Goal: Task Accomplishment & Management: Manage account settings

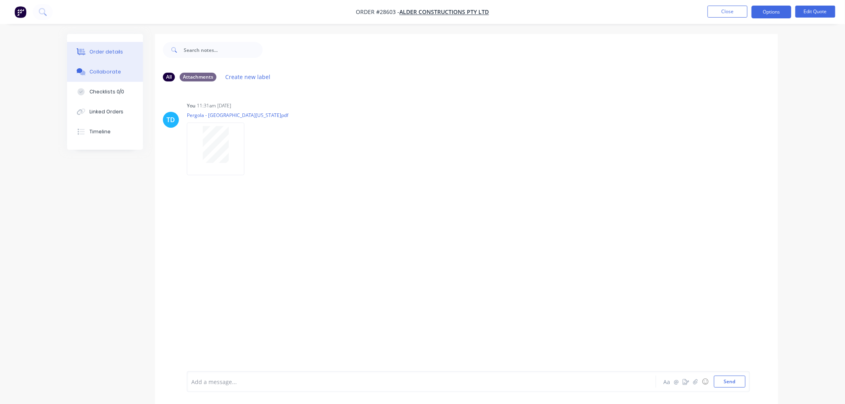
click at [113, 55] on div "Order details" at bounding box center [106, 51] width 34 height 7
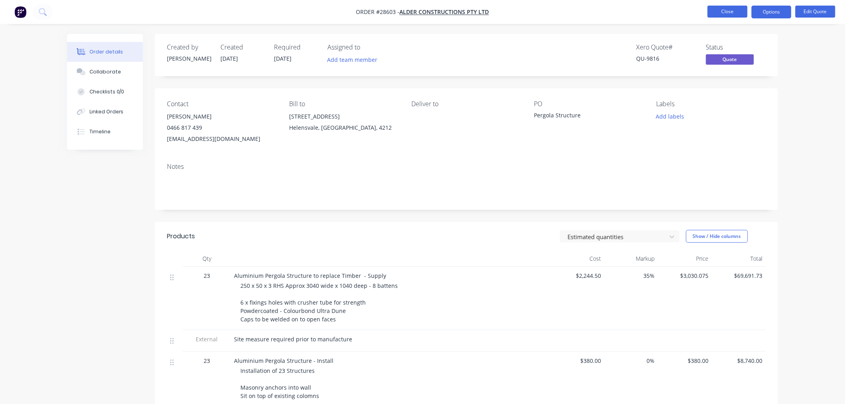
click at [736, 8] on button "Close" at bounding box center [728, 12] width 40 height 12
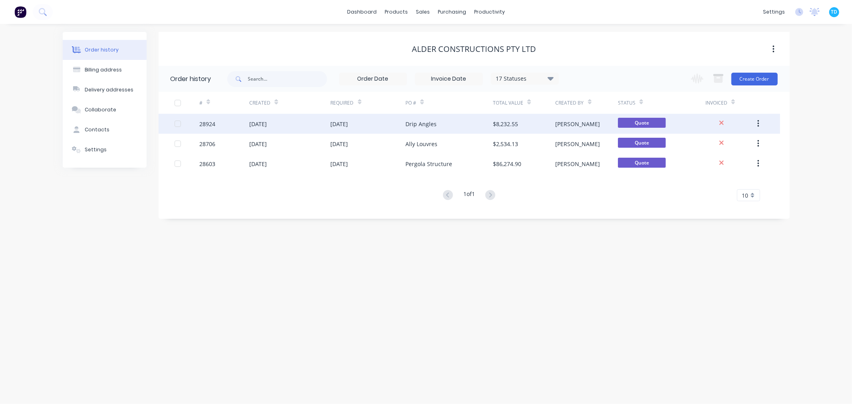
click at [417, 123] on div "Drip Angles" at bounding box center [420, 124] width 31 height 8
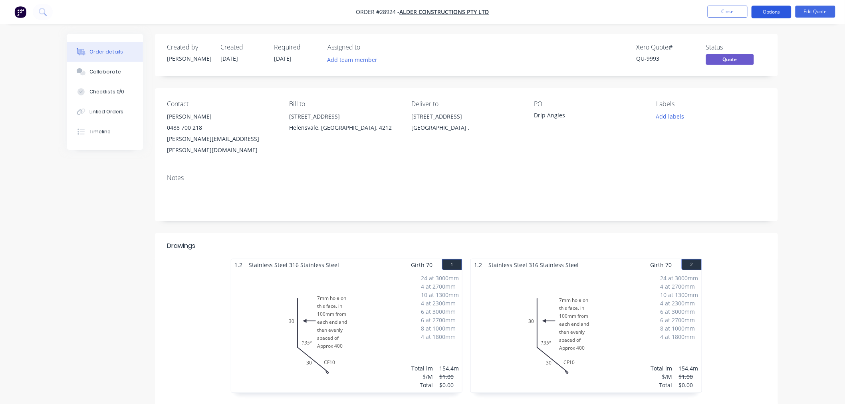
click at [782, 12] on button "Options" at bounding box center [772, 12] width 40 height 13
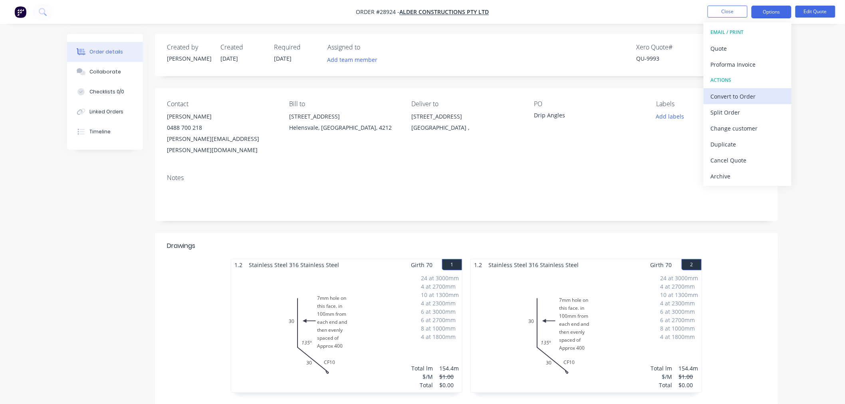
click at [738, 94] on div "Convert to Order" at bounding box center [747, 97] width 73 height 12
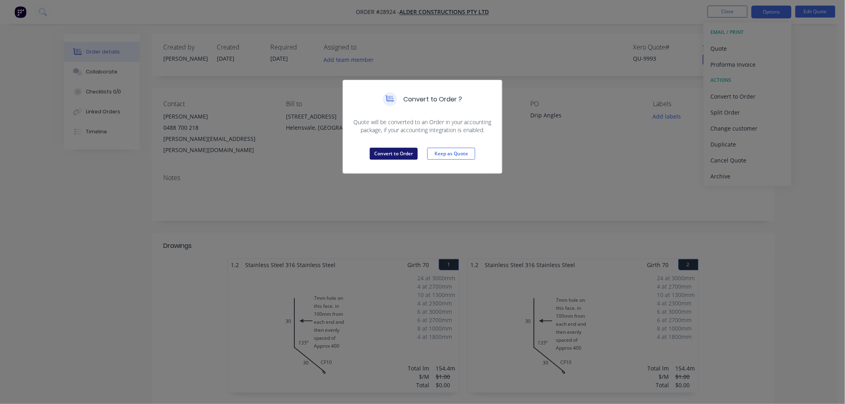
click at [393, 156] on button "Convert to Order" at bounding box center [394, 154] width 48 height 12
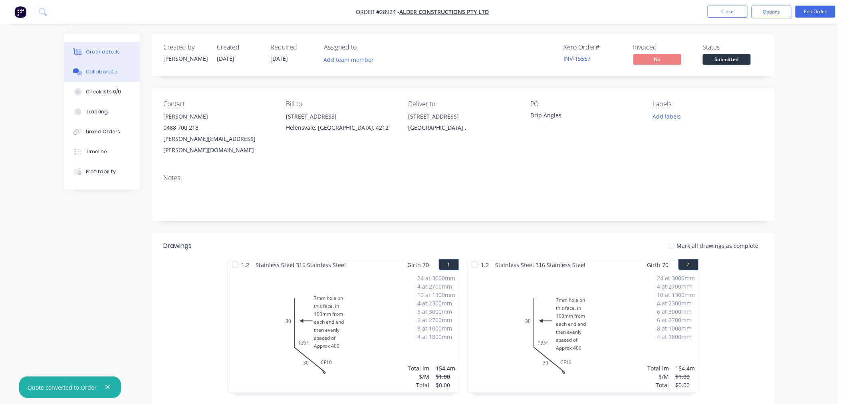
click at [96, 72] on div "Collaborate" at bounding box center [102, 71] width 32 height 7
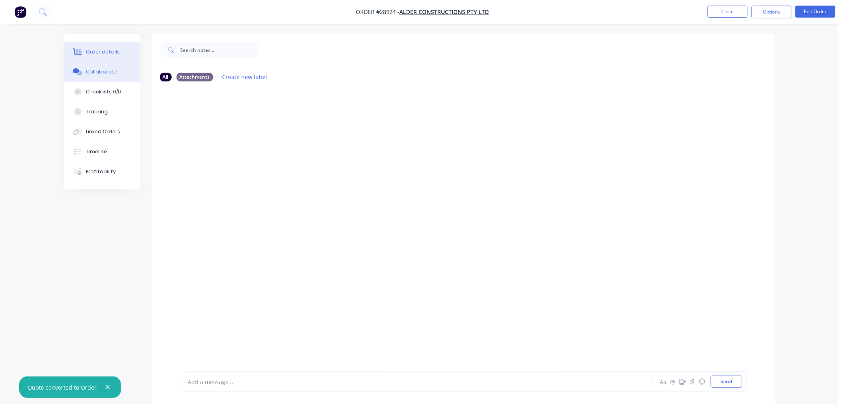
click at [97, 55] on div "Order details" at bounding box center [103, 51] width 34 height 7
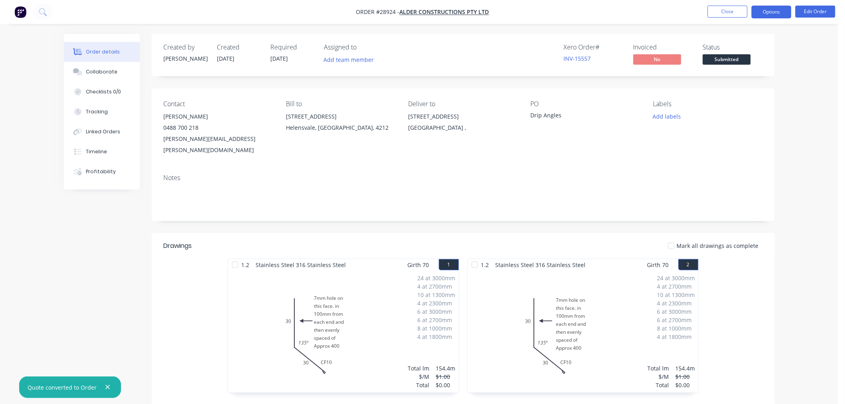
click at [780, 9] on button "Options" at bounding box center [772, 12] width 40 height 13
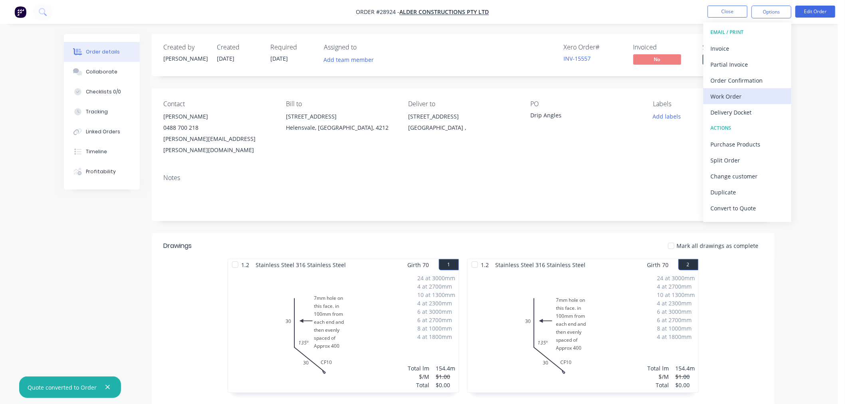
click at [735, 96] on div "Work Order" at bounding box center [747, 97] width 73 height 12
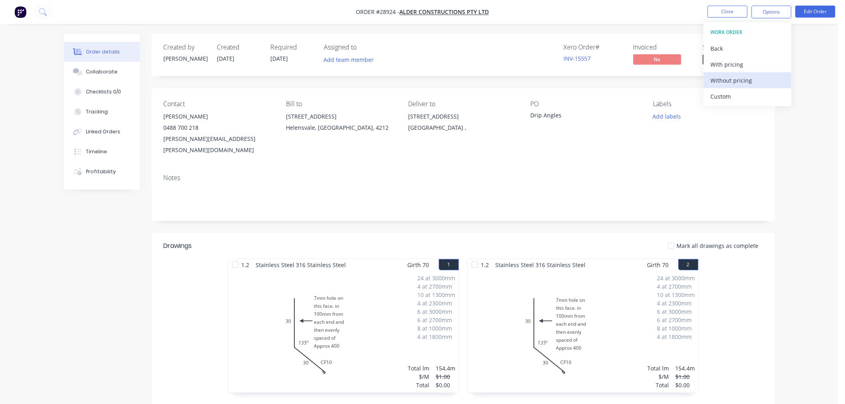
click at [736, 76] on div "Without pricing" at bounding box center [747, 81] width 73 height 12
click at [282, 61] on span "[DATE]" at bounding box center [280, 59] width 18 height 8
click at [814, 11] on button "Edit Order" at bounding box center [815, 12] width 40 height 12
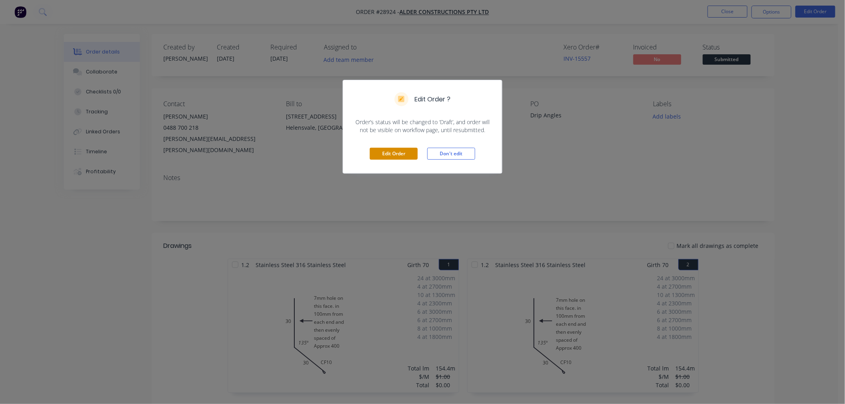
click at [410, 154] on button "Edit Order" at bounding box center [394, 154] width 48 height 12
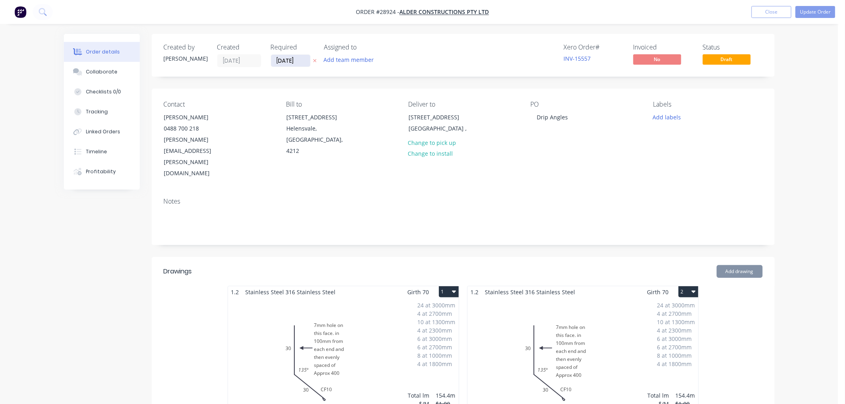
click at [298, 61] on input "[DATE]" at bounding box center [290, 61] width 39 height 12
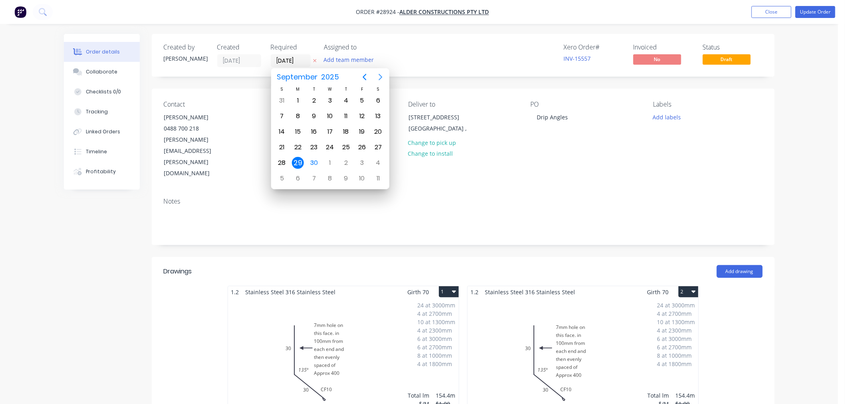
click at [379, 79] on icon "Next page" at bounding box center [381, 77] width 10 height 10
click at [314, 126] on div "14" at bounding box center [314, 132] width 12 height 12
type input "[DATE]"
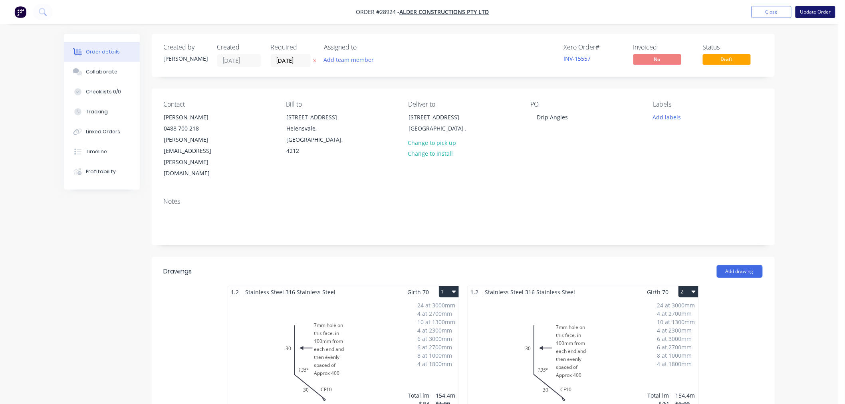
click at [806, 14] on button "Update Order" at bounding box center [815, 12] width 40 height 12
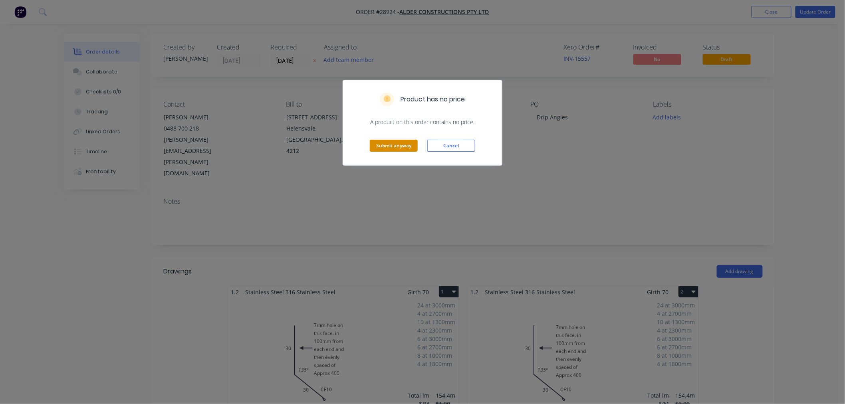
click at [388, 144] on button "Submit anyway" at bounding box center [394, 146] width 48 height 12
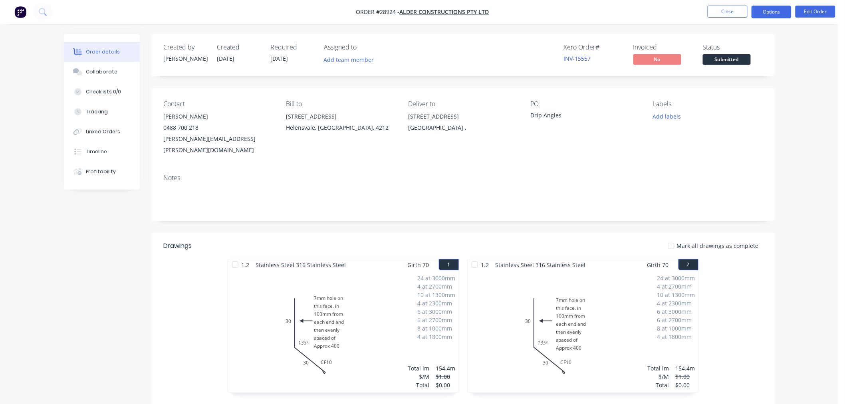
click at [770, 7] on button "Options" at bounding box center [772, 12] width 40 height 13
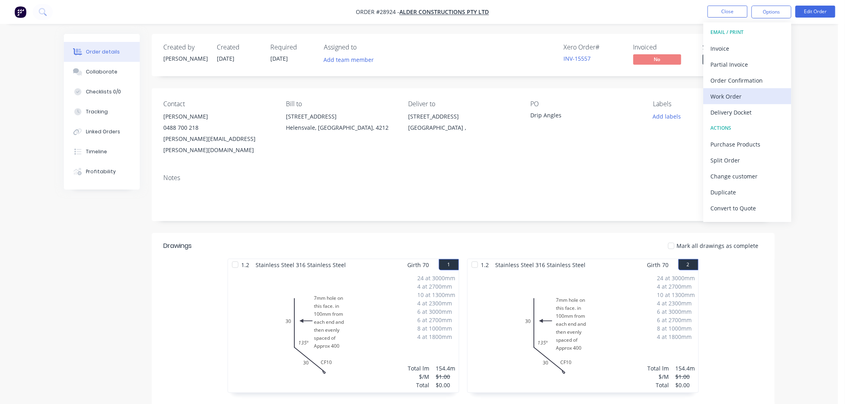
click at [728, 89] on button "Work Order" at bounding box center [748, 96] width 88 height 16
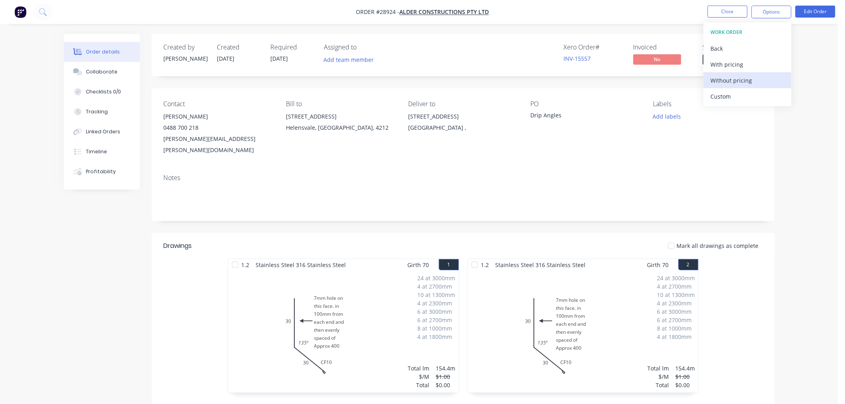
click at [723, 77] on div "Without pricing" at bounding box center [747, 81] width 73 height 12
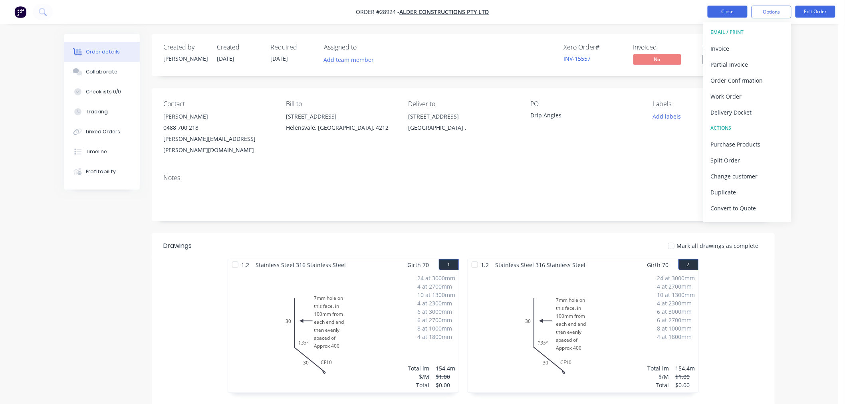
click at [735, 11] on button "Close" at bounding box center [728, 12] width 40 height 12
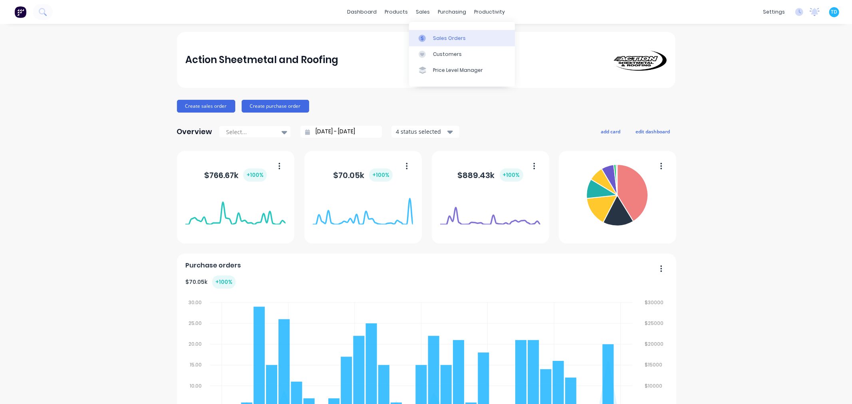
click at [434, 32] on link "Sales Orders" at bounding box center [462, 38] width 106 height 16
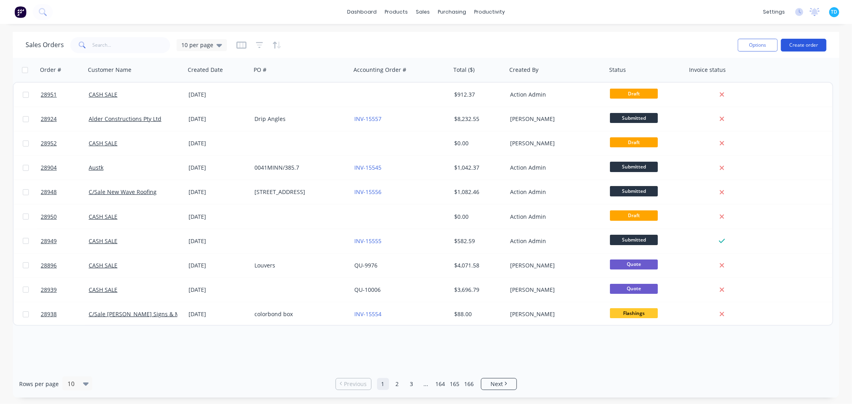
click at [815, 43] on button "Create order" at bounding box center [804, 45] width 46 height 13
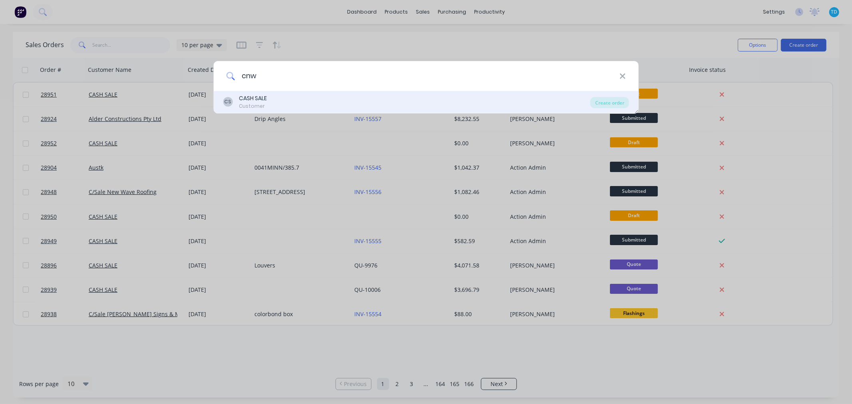
type input "cnw"
click at [274, 95] on div "CS CASH SALE Customer" at bounding box center [406, 102] width 367 height 16
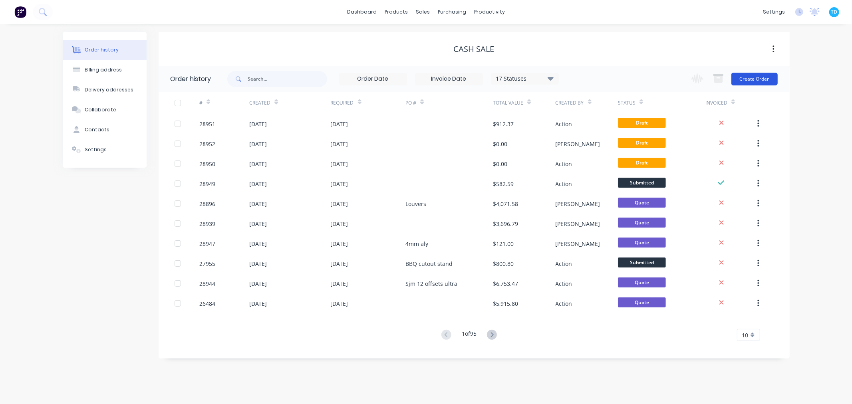
click at [759, 81] on button "Create Order" at bounding box center [754, 79] width 46 height 13
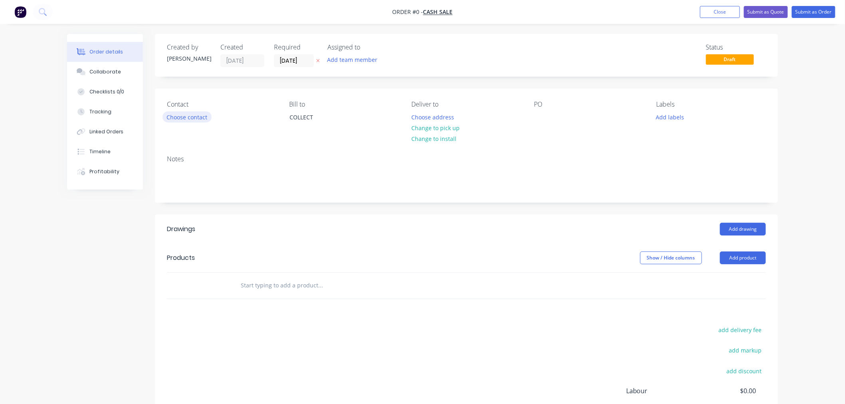
click at [182, 114] on button "Choose contact" at bounding box center [187, 116] width 49 height 11
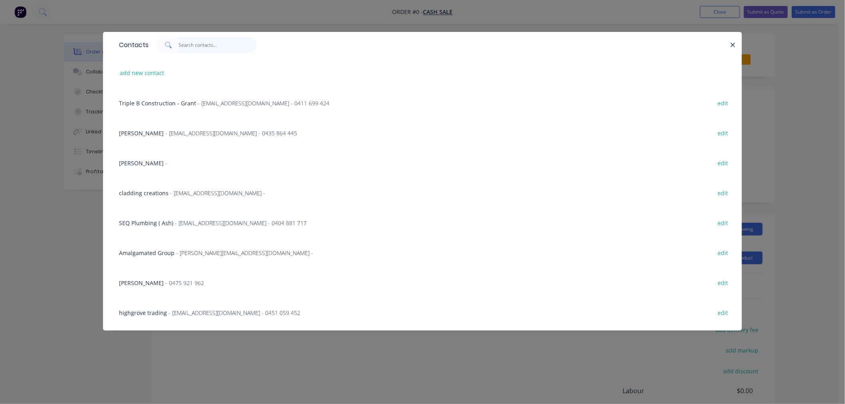
click at [196, 45] on input "text" at bounding box center [218, 45] width 78 height 16
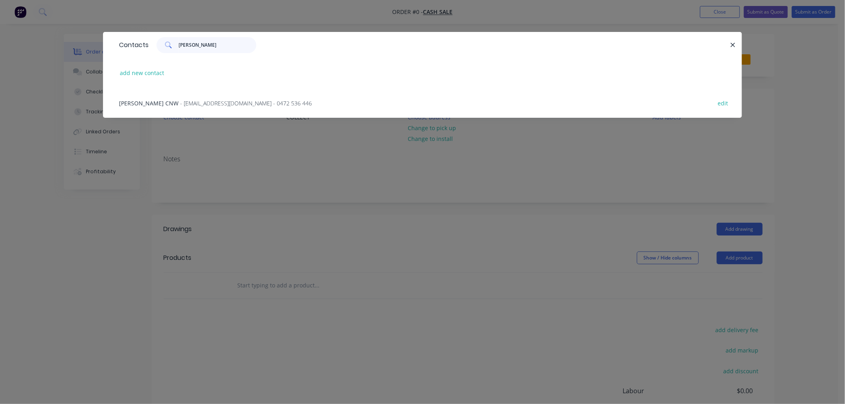
type input "[PERSON_NAME]"
click at [181, 107] on div "[PERSON_NAME] CNW - [EMAIL_ADDRESS][DOMAIN_NAME] - 0472 536 446" at bounding box center [215, 103] width 193 height 8
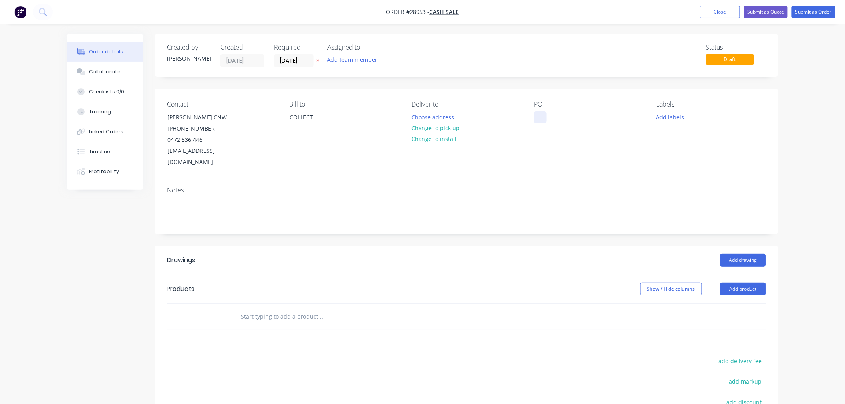
click at [542, 114] on div at bounding box center [540, 117] width 13 height 12
click at [740, 283] on button "Add product" at bounding box center [743, 289] width 46 height 13
click at [730, 319] on div "Basic product" at bounding box center [727, 325] width 61 height 12
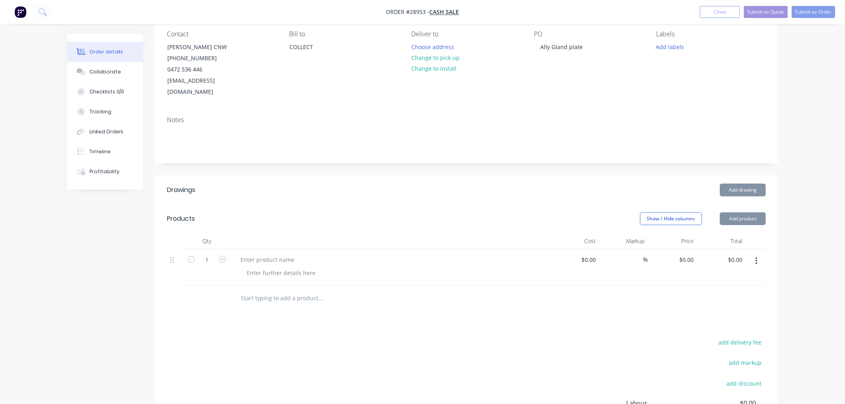
scroll to position [133, 0]
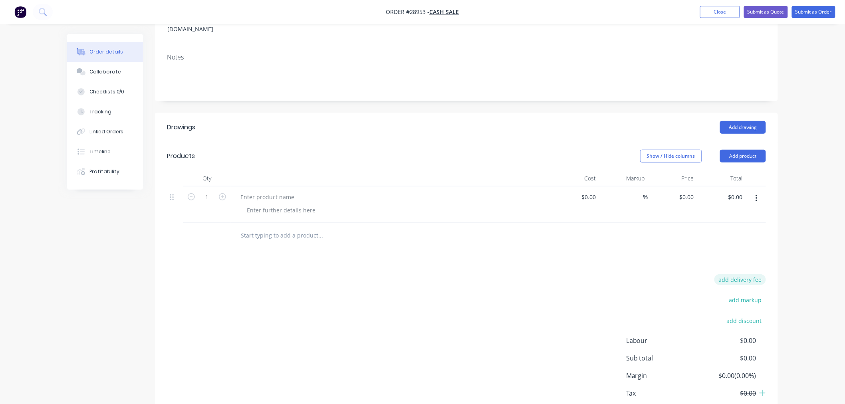
click at [740, 274] on button "add delivery fee" at bounding box center [740, 279] width 52 height 11
type input "150"
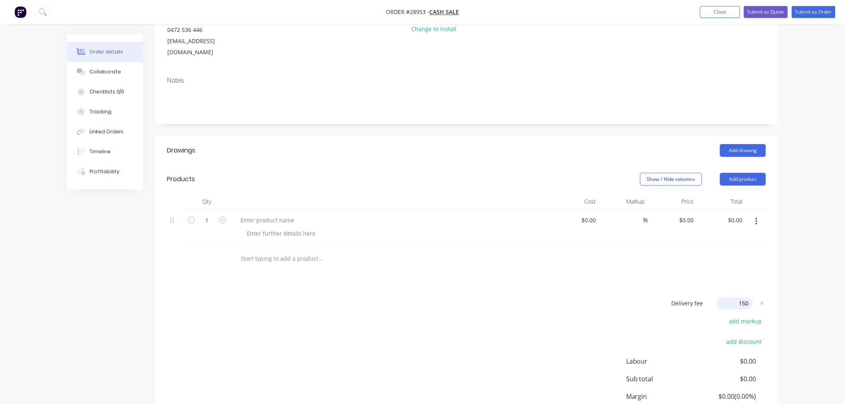
scroll to position [89, 0]
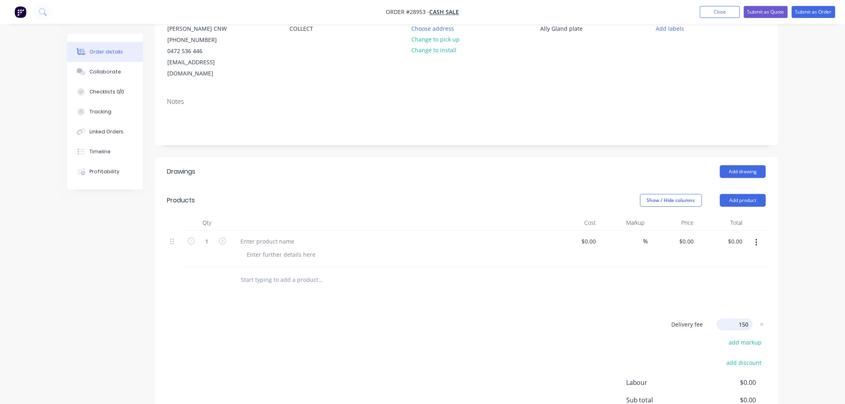
click at [558, 249] on div "$0.00 $0.00" at bounding box center [574, 249] width 49 height 36
click at [269, 236] on div at bounding box center [267, 242] width 67 height 12
click at [270, 249] on div at bounding box center [280, 255] width 81 height 12
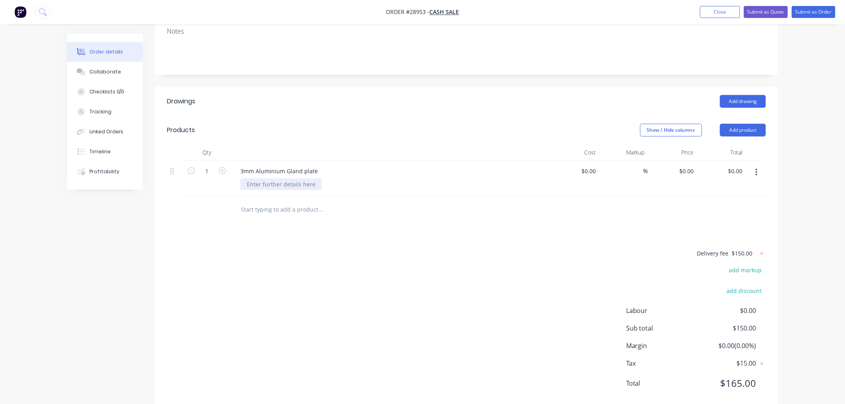
scroll to position [167, 0]
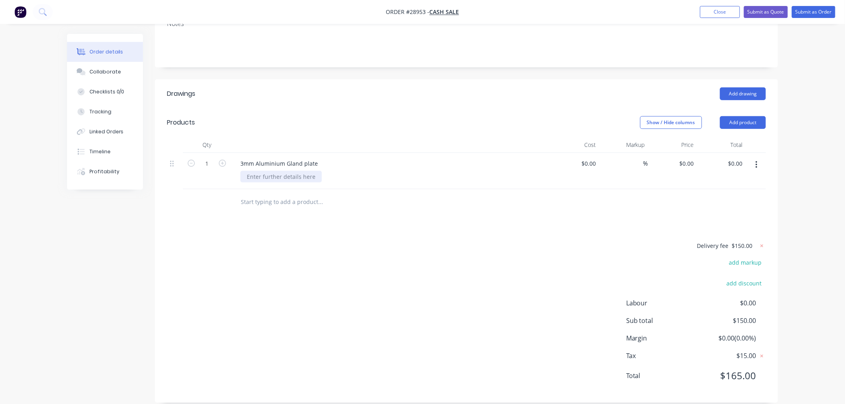
click at [288, 171] on div at bounding box center [280, 177] width 81 height 12
click at [456, 241] on div "Delivery fee $150.00 add markup add discount Labour $0.00 Sub total $150.00 Mar…" at bounding box center [466, 316] width 599 height 150
click at [593, 153] on div "$0.00 $0.00" at bounding box center [574, 171] width 49 height 36
click at [594, 158] on input at bounding box center [590, 164] width 18 height 12
type input "$110.00"
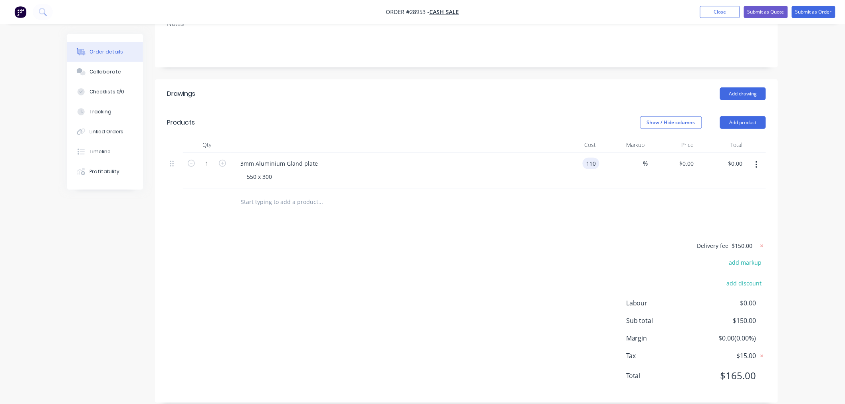
type input "$110.00"
drag, startPoint x: 578, startPoint y: 206, endPoint x: 574, endPoint y: 212, distance: 7.0
click at [578, 208] on div "Drawings Add drawing Products Show / Hide columns Add product Qty Cost Markup P…" at bounding box center [466, 240] width 623 height 323
click at [766, 13] on button "Submit as Quote" at bounding box center [766, 12] width 44 height 12
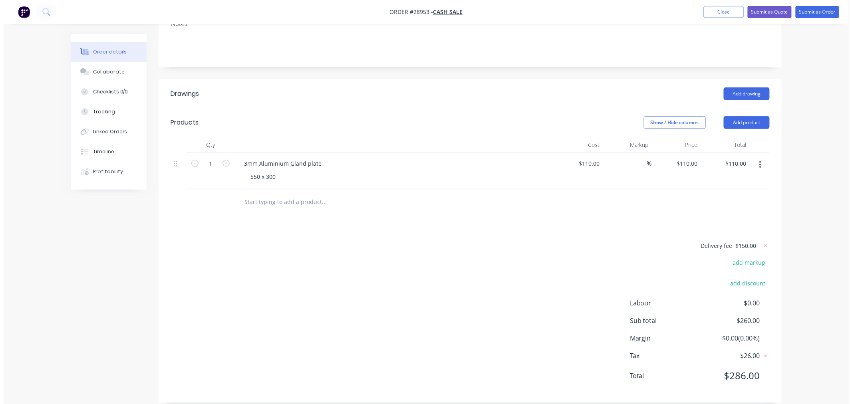
scroll to position [0, 0]
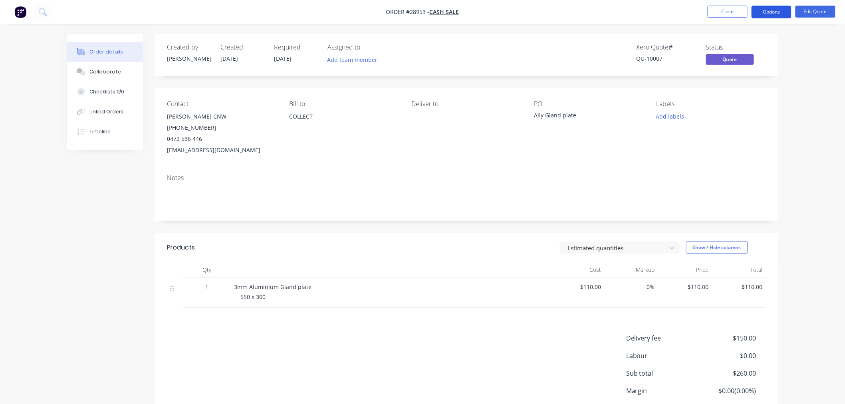
click at [783, 14] on button "Options" at bounding box center [772, 12] width 40 height 13
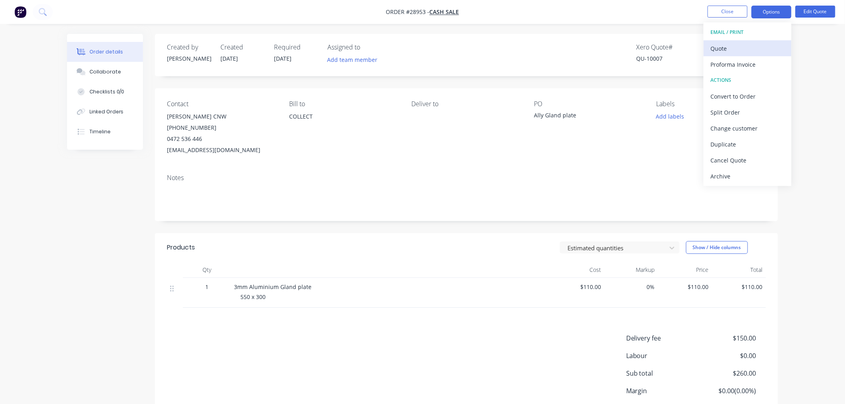
click at [732, 49] on div "Quote" at bounding box center [747, 49] width 73 height 12
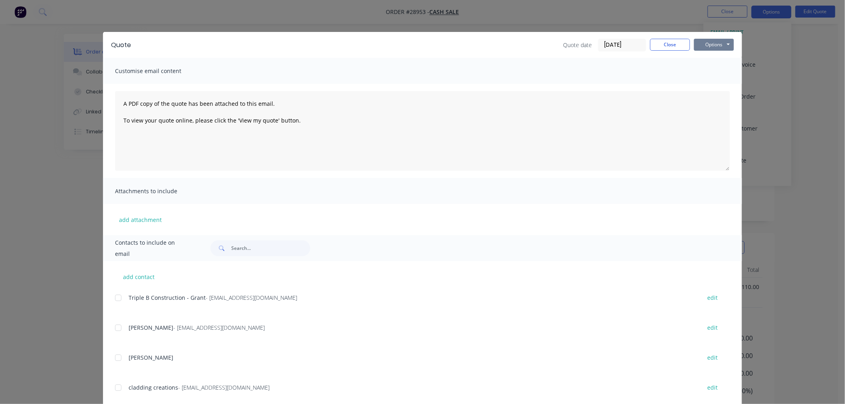
click at [717, 44] on button "Options" at bounding box center [714, 45] width 40 height 12
click at [716, 78] on button "Print" at bounding box center [719, 71] width 51 height 13
click at [678, 53] on div "Quote Quote date 30/09/25 Close Options Preview Print Email" at bounding box center [422, 45] width 639 height 26
click at [677, 47] on button "Close" at bounding box center [670, 45] width 40 height 12
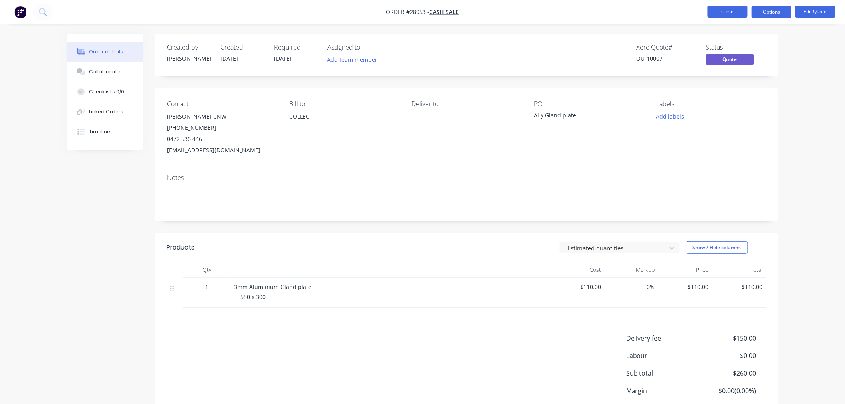
click at [730, 10] on button "Close" at bounding box center [728, 12] width 40 height 12
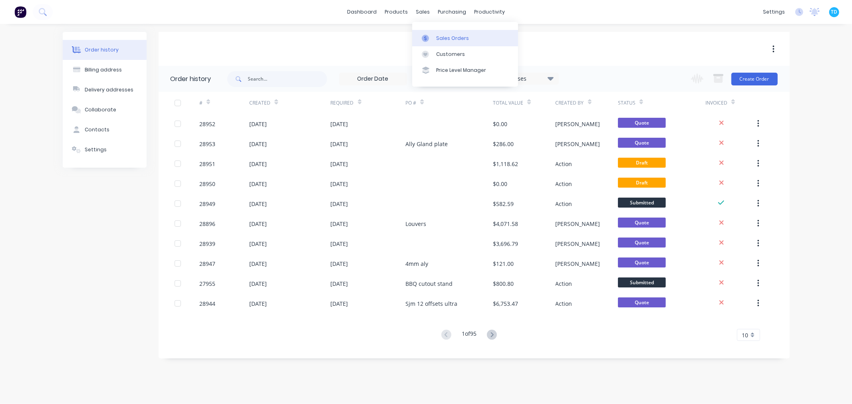
click at [441, 42] on link "Sales Orders" at bounding box center [465, 38] width 106 height 16
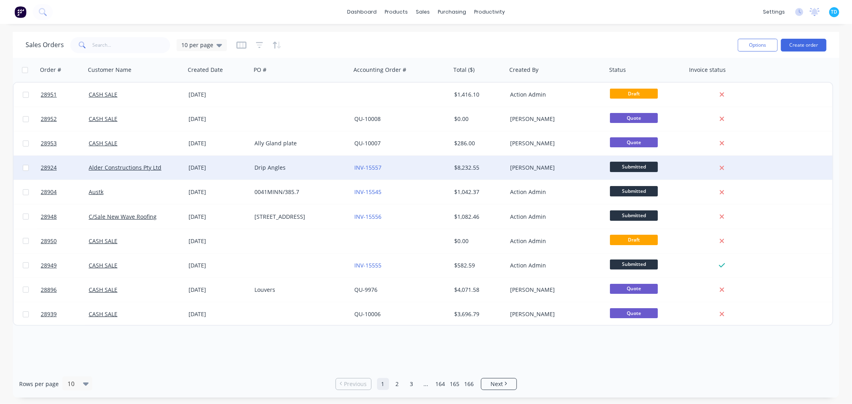
click at [280, 170] on div "Drip Angles" at bounding box center [298, 168] width 89 height 8
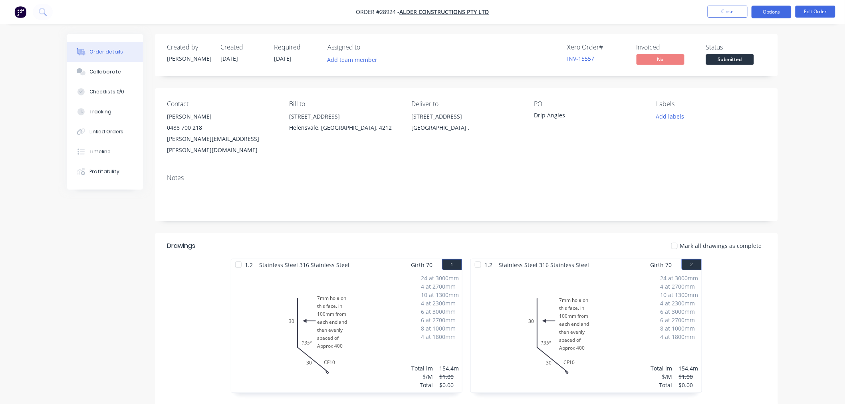
click at [773, 10] on button "Options" at bounding box center [772, 12] width 40 height 13
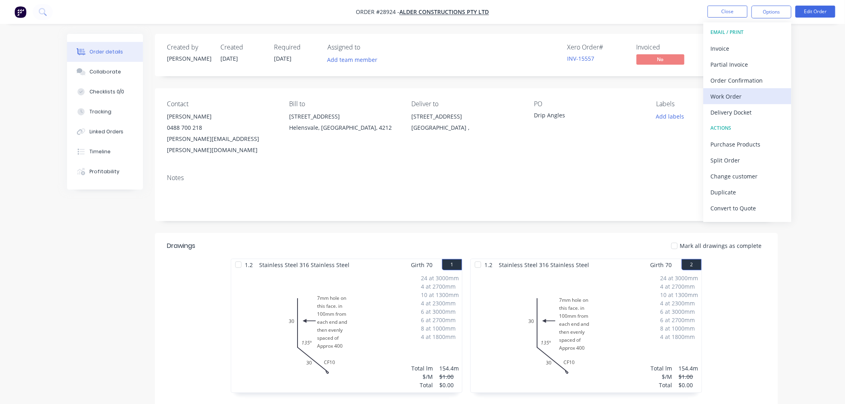
click at [734, 100] on div "Work Order" at bounding box center [747, 97] width 73 height 12
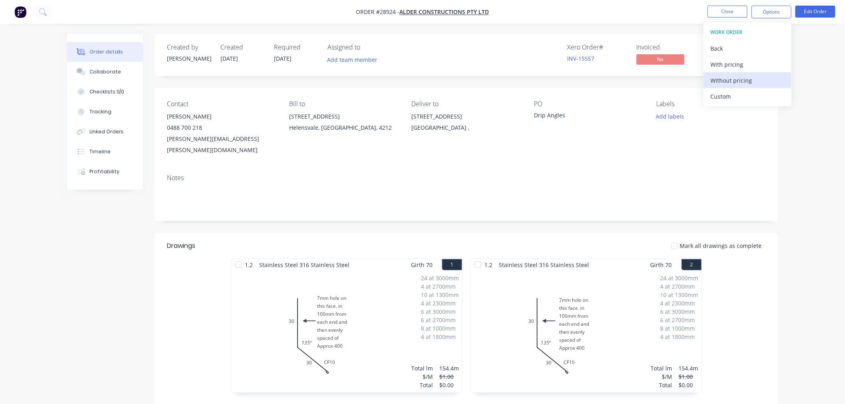
click at [731, 85] on div "Without pricing" at bounding box center [747, 81] width 73 height 12
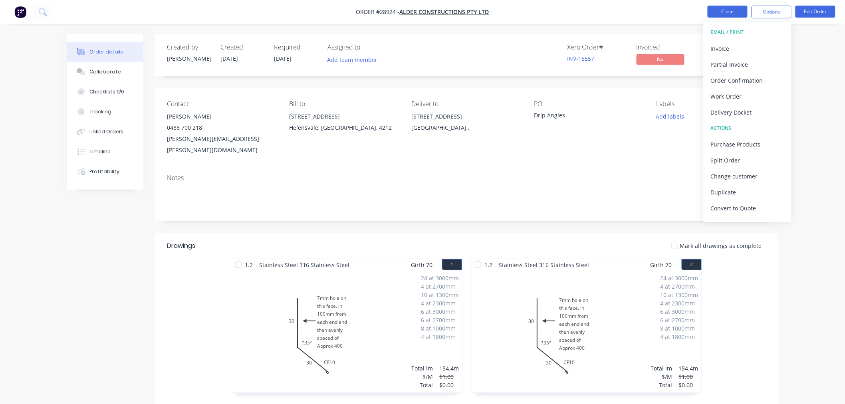
click at [733, 12] on button "Close" at bounding box center [728, 12] width 40 height 12
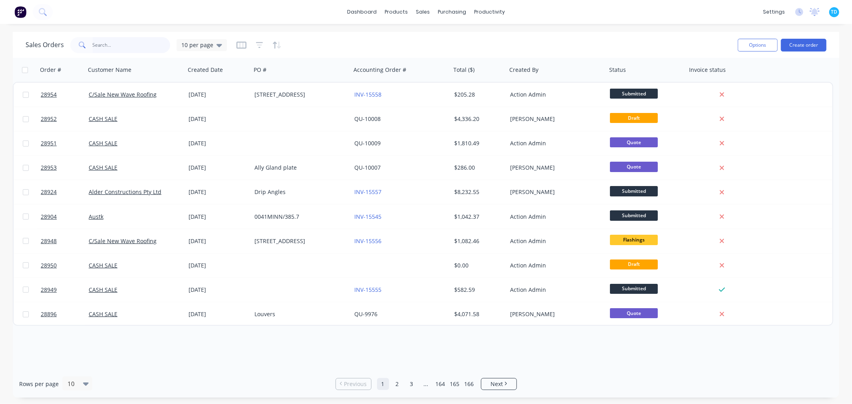
click at [116, 42] on input "text" at bounding box center [132, 45] width 78 height 16
type input "dsa"
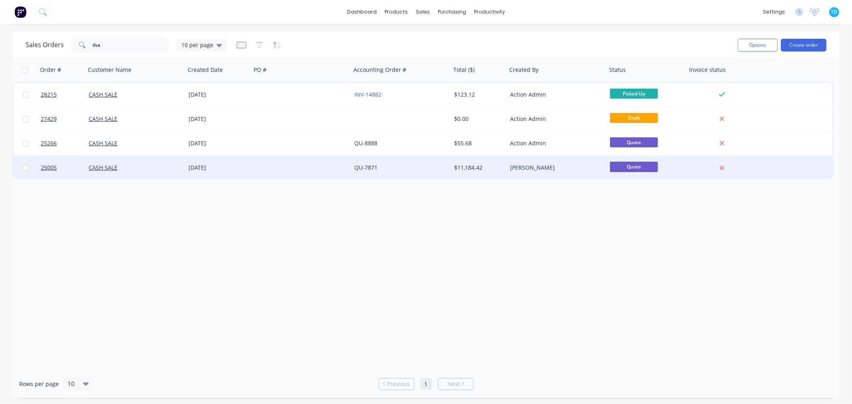
click at [169, 172] on div "CASH SALE" at bounding box center [135, 168] width 100 height 24
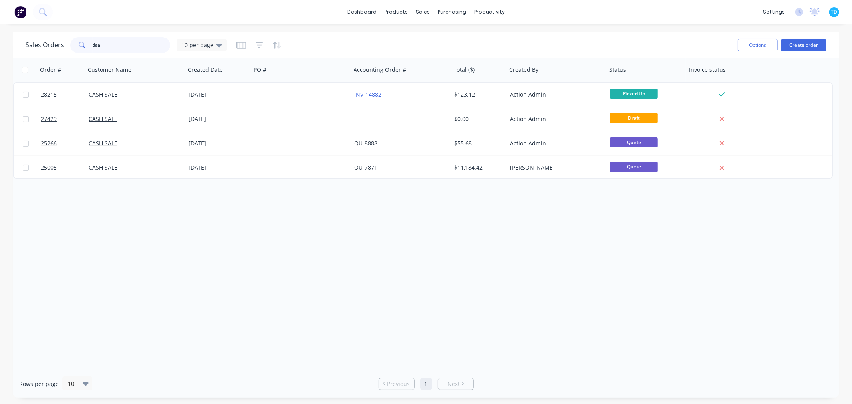
drag, startPoint x: 103, startPoint y: 42, endPoint x: 90, endPoint y: 43, distance: 12.5
click at [90, 43] on div "dsa" at bounding box center [120, 45] width 100 height 16
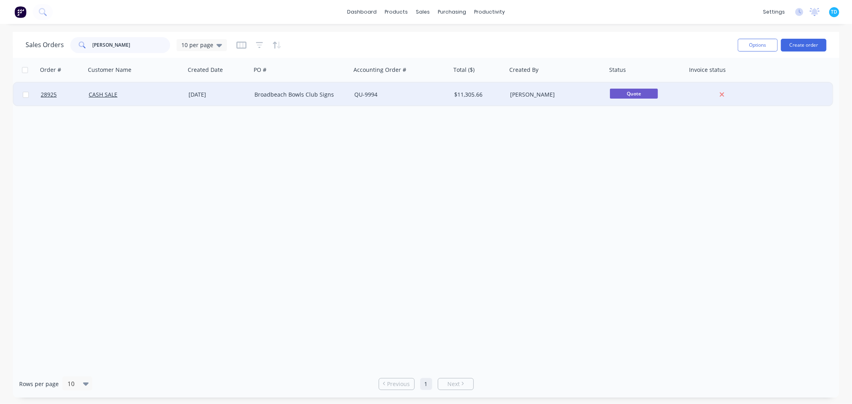
type input "jason gu"
click at [305, 95] on div "Broadbeach Bowls Club Signs" at bounding box center [298, 95] width 89 height 8
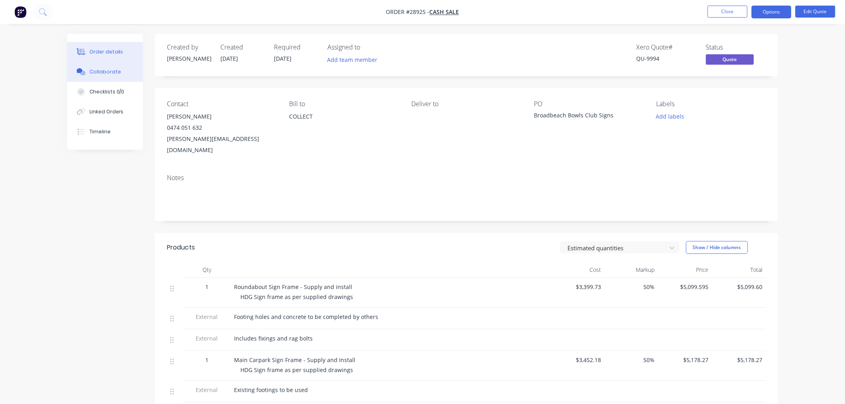
click at [117, 76] on button "Collaborate" at bounding box center [105, 72] width 76 height 20
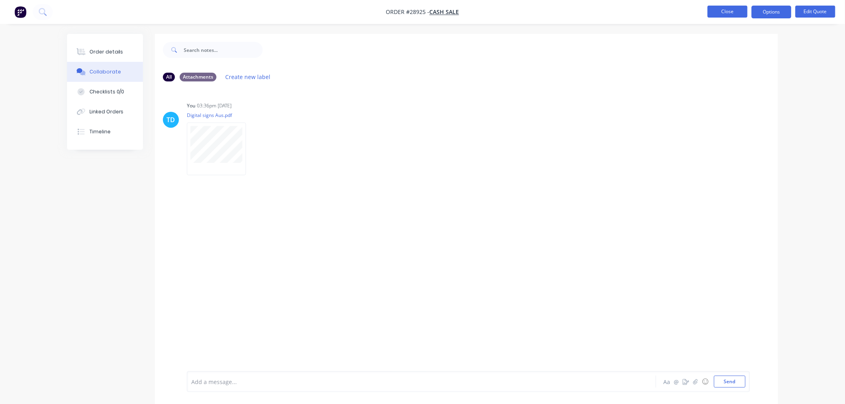
click at [716, 14] on button "Close" at bounding box center [728, 12] width 40 height 12
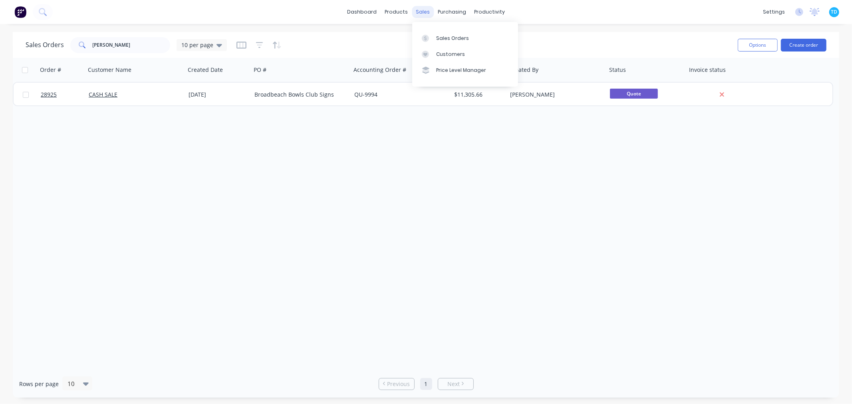
click at [416, 15] on div "sales" at bounding box center [423, 12] width 22 height 12
click at [436, 37] on div "Sales Orders" at bounding box center [452, 38] width 33 height 7
drag, startPoint x: 121, startPoint y: 42, endPoint x: 79, endPoint y: 43, distance: 42.3
click at [79, 43] on div "jason gu" at bounding box center [120, 45] width 100 height 16
click at [134, 45] on input "brad fergusen" at bounding box center [132, 45] width 78 height 16
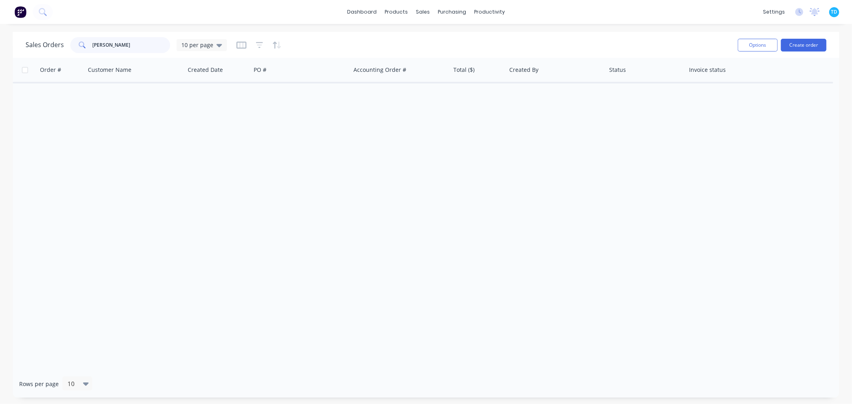
drag, startPoint x: 134, startPoint y: 45, endPoint x: 103, endPoint y: 45, distance: 30.7
click at [103, 45] on input "brad fergusen" at bounding box center [132, 45] width 78 height 16
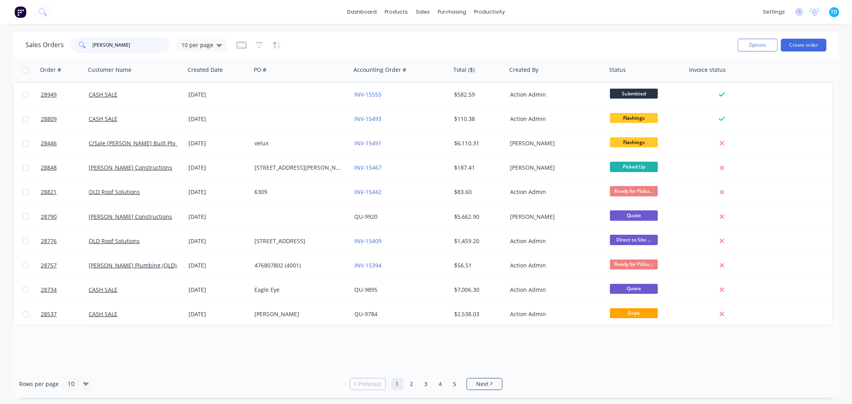
click at [118, 42] on input "brad" at bounding box center [132, 45] width 78 height 16
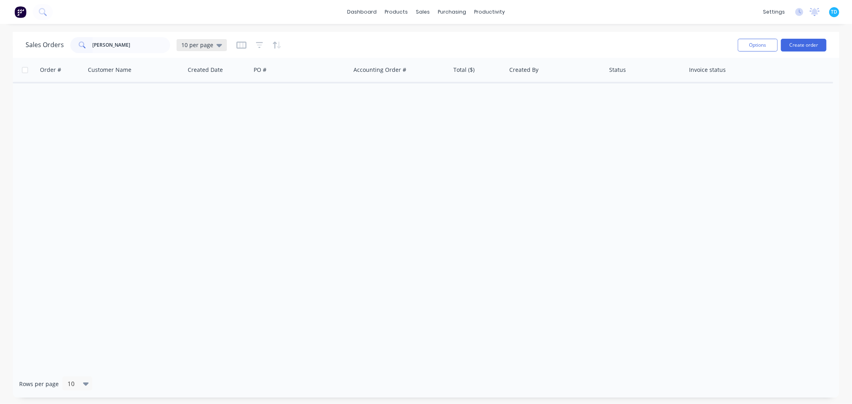
click at [218, 46] on icon at bounding box center [219, 45] width 6 height 3
click at [197, 148] on button "Archive" at bounding box center [224, 144] width 91 height 9
drag, startPoint x: 125, startPoint y: 47, endPoint x: 71, endPoint y: 50, distance: 54.0
click at [71, 50] on div "brad fergusen" at bounding box center [120, 45] width 100 height 16
type input "braimack"
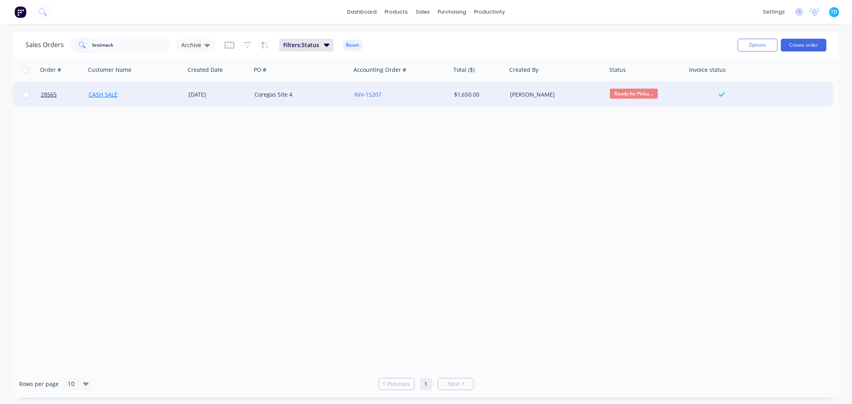
click at [98, 95] on link "CASH SALE" at bounding box center [103, 95] width 29 height 8
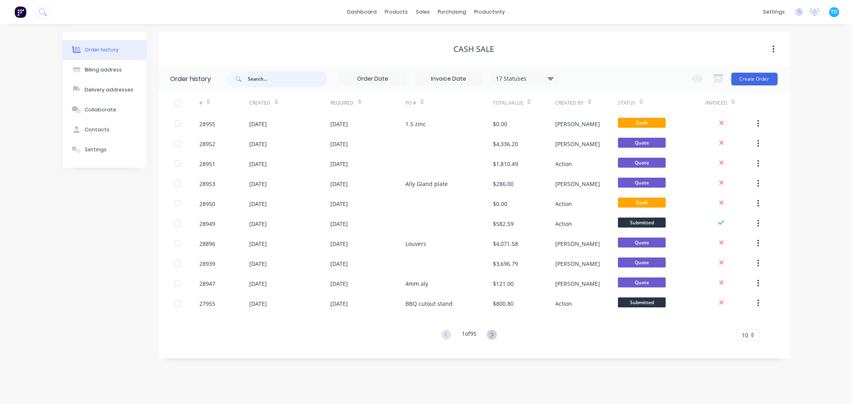
click at [278, 81] on input "text" at bounding box center [287, 79] width 79 height 16
type input "braimack"
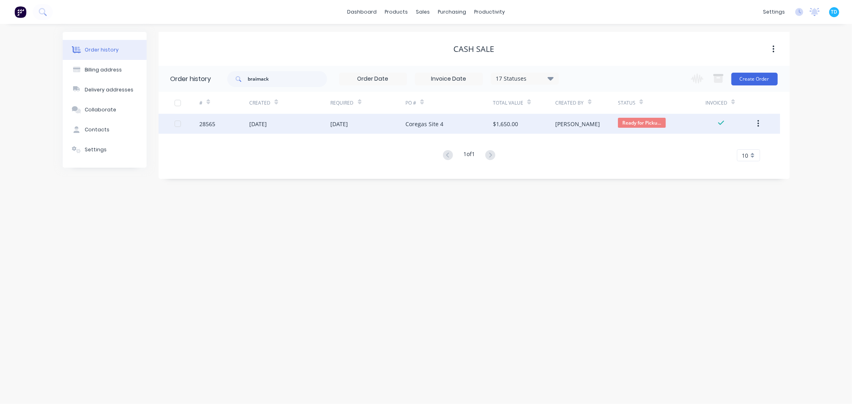
click at [437, 129] on div "Coregas Site 4" at bounding box center [448, 124] width 87 height 20
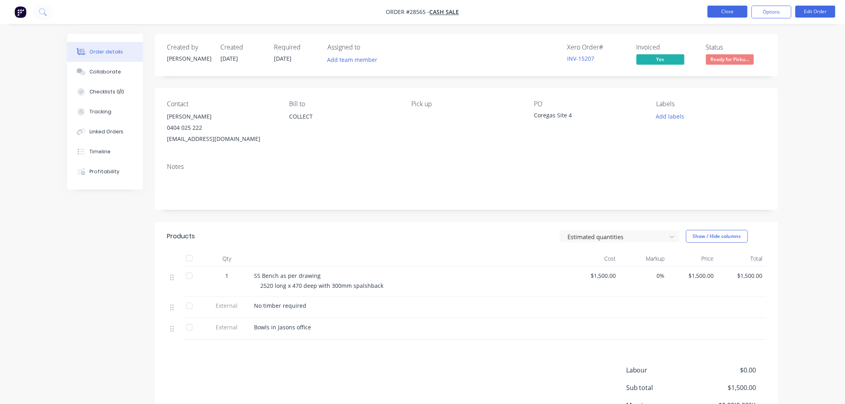
click at [723, 11] on button "Close" at bounding box center [728, 12] width 40 height 12
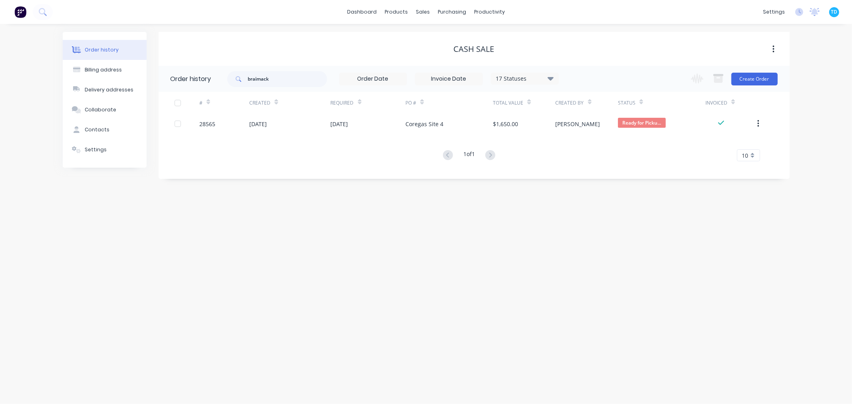
click at [390, 232] on div "Order history Billing address Delivery addresses Collaborate Contacts Settings …" at bounding box center [426, 214] width 852 height 380
